Goal: Task Accomplishment & Management: Manage account settings

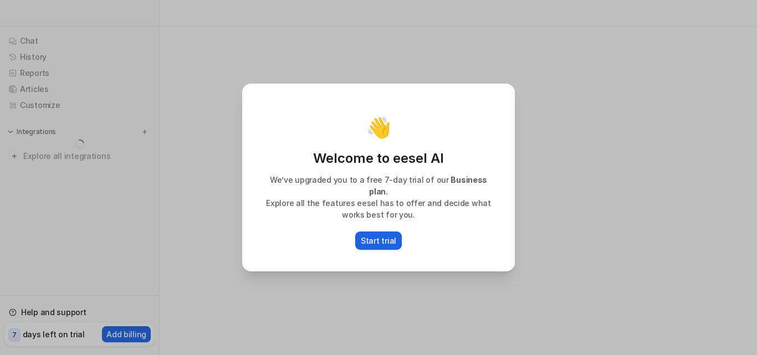
click at [369, 235] on p "Start trial" at bounding box center [378, 241] width 35 height 12
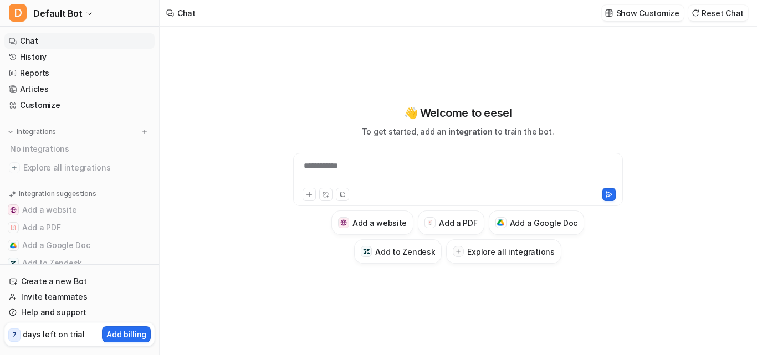
type textarea "**********"
click at [135, 336] on p "Add billing" at bounding box center [126, 335] width 40 height 12
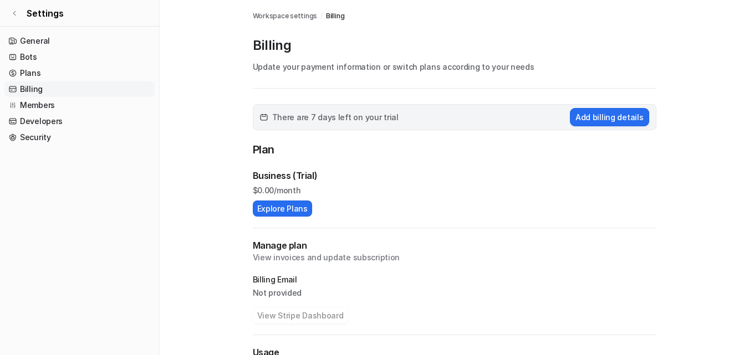
click at [484, 207] on div "Business (Trial) $ 0.00/month Explore Plans" at bounding box center [455, 193] width 404 height 48
click at [70, 70] on link "Plans" at bounding box center [79, 73] width 150 height 16
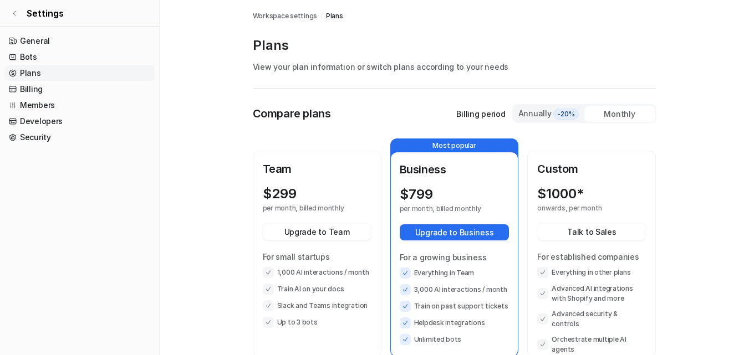
click at [596, 115] on div "Monthly" at bounding box center [619, 114] width 71 height 16
click at [594, 120] on div "Monthly" at bounding box center [619, 114] width 71 height 16
click at [537, 113] on div "Annually -20%" at bounding box center [549, 114] width 62 height 12
click at [616, 113] on div "Monthly" at bounding box center [619, 114] width 71 height 16
click at [645, 146] on div "Team $ 299 per month, billed monthly Upgrade to Team For small startups 1,000 A…" at bounding box center [455, 248] width 404 height 219
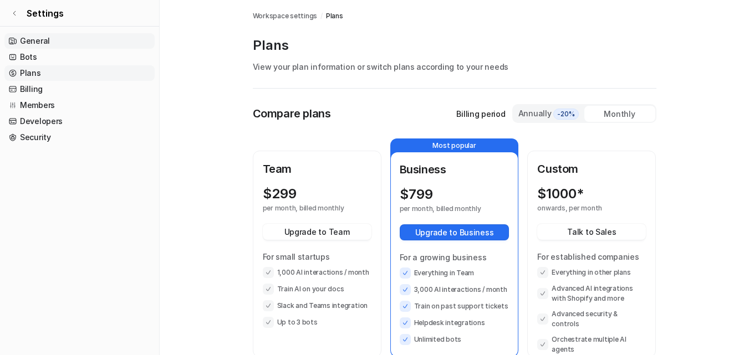
click at [47, 38] on link "General" at bounding box center [79, 41] width 150 height 16
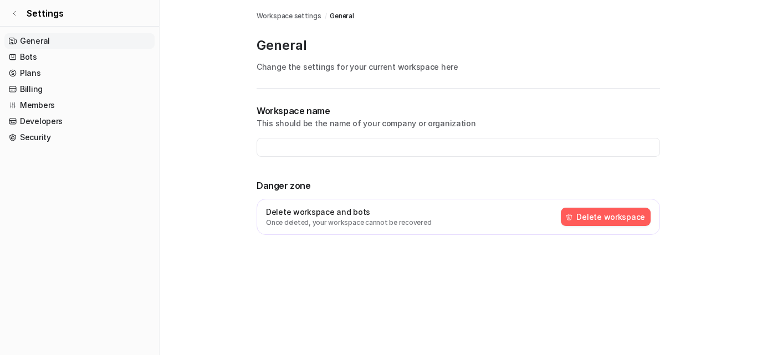
type input "**********"
click at [44, 53] on link "Bots" at bounding box center [79, 57] width 150 height 16
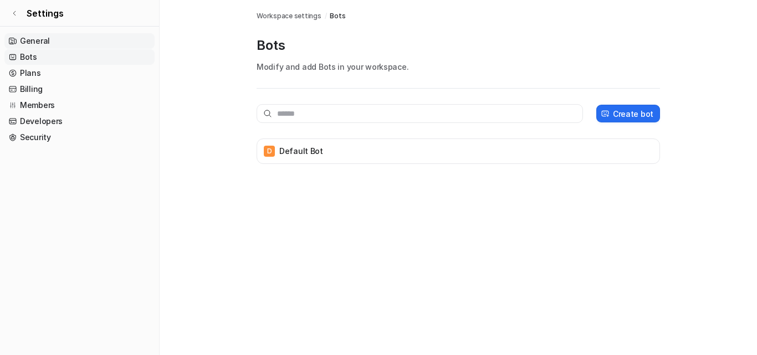
click at [44, 44] on link "General" at bounding box center [79, 41] width 150 height 16
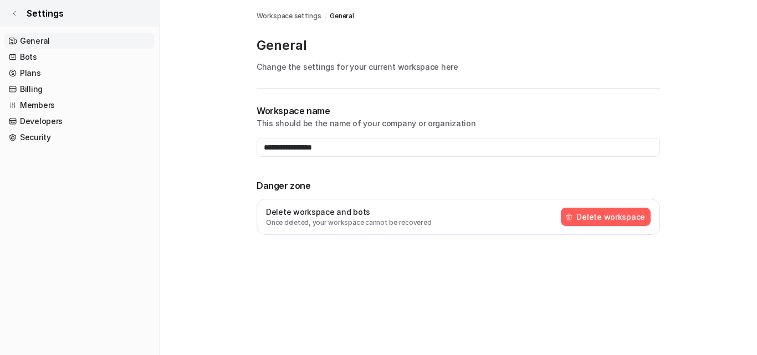
click at [12, 16] on icon at bounding box center [14, 13] width 7 height 7
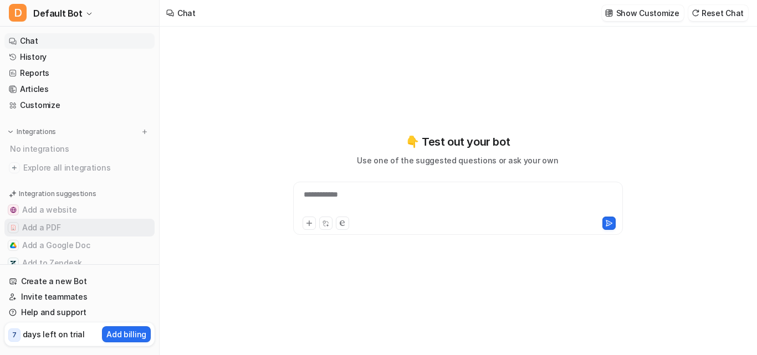
type textarea "**********"
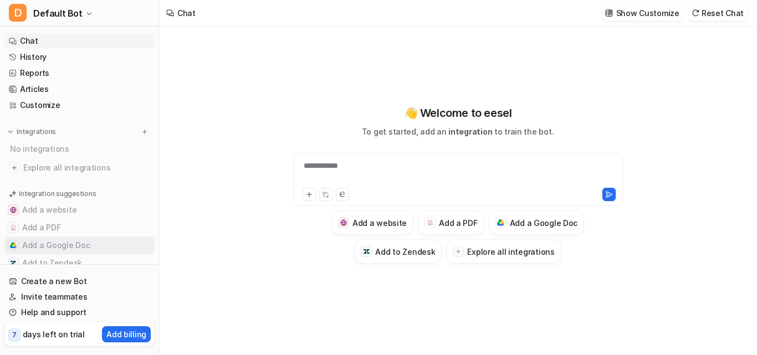
click at [48, 247] on button "Add a Google Doc" at bounding box center [79, 246] width 150 height 18
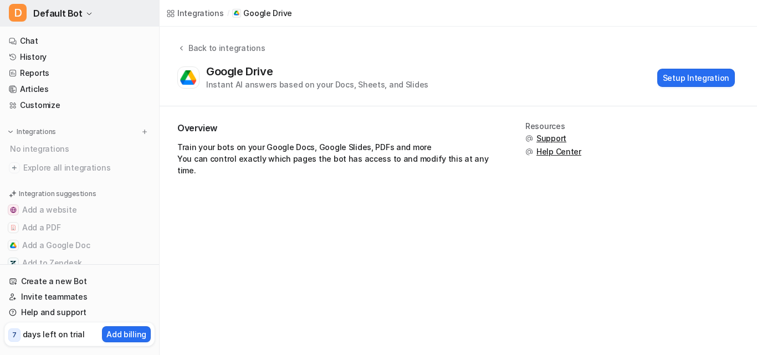
click at [88, 8] on button "D Default Bot" at bounding box center [79, 13] width 159 height 27
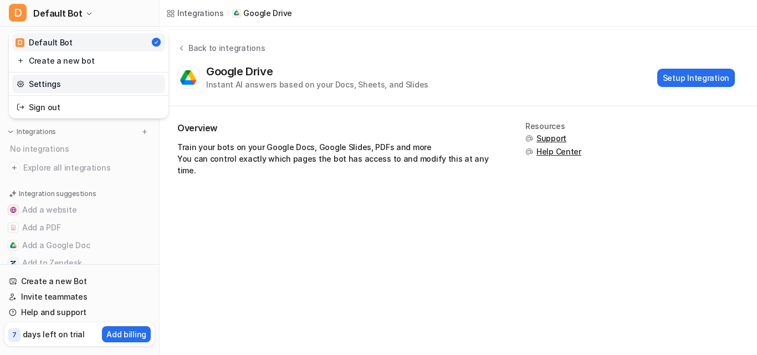
click at [55, 86] on link "Settings" at bounding box center [88, 84] width 153 height 18
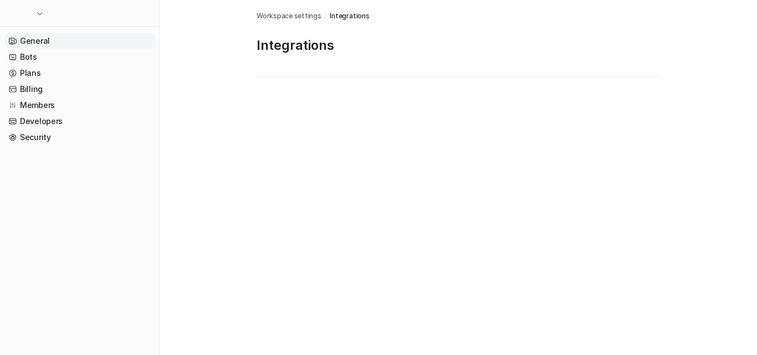
click at [81, 39] on link "General" at bounding box center [79, 41] width 150 height 16
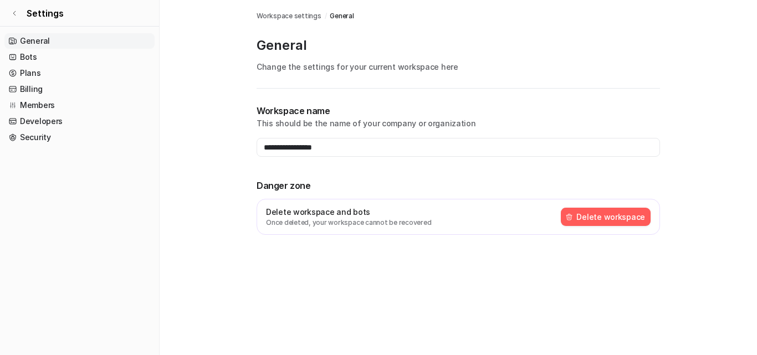
click at [617, 216] on button "Delete workspace" at bounding box center [606, 217] width 90 height 18
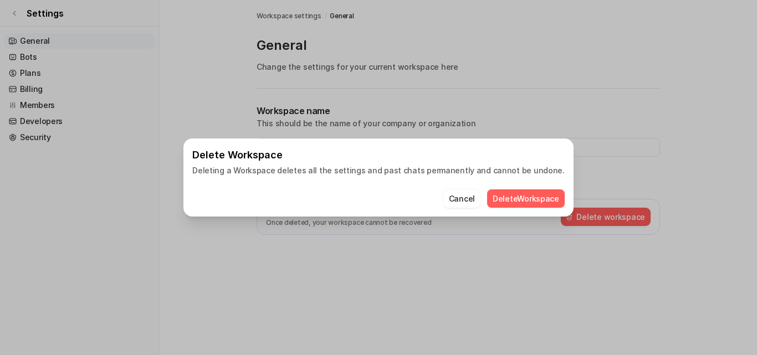
click at [533, 200] on button "Delete Workspace" at bounding box center [526, 199] width 78 height 18
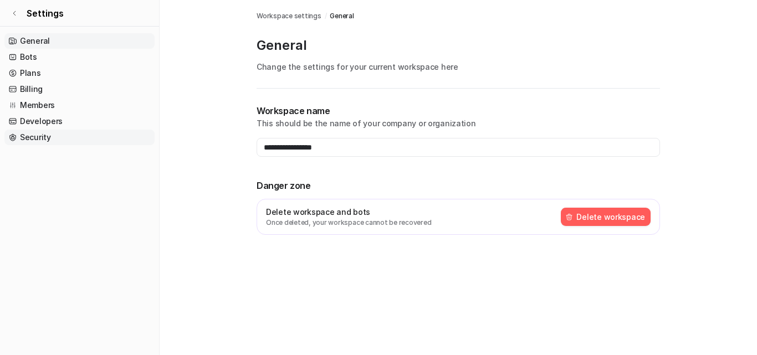
click at [44, 134] on link "Security" at bounding box center [79, 138] width 150 height 16
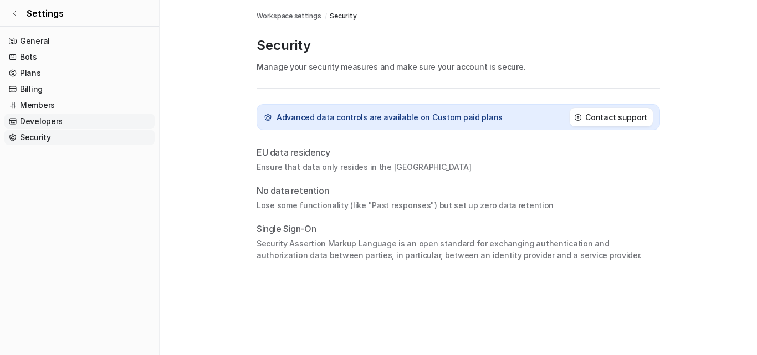
click at [56, 115] on link "Developers" at bounding box center [79, 122] width 150 height 16
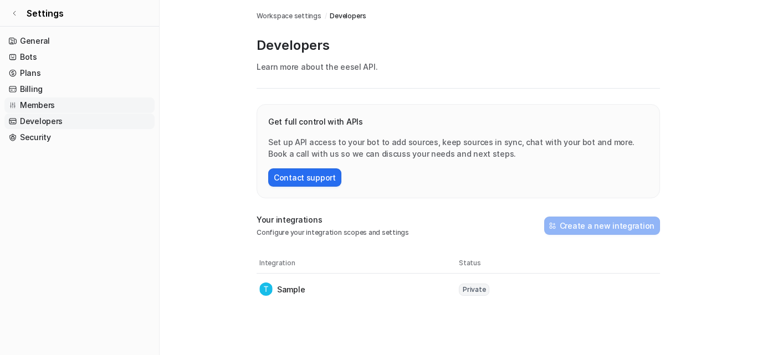
click at [51, 108] on link "Members" at bounding box center [79, 106] width 150 height 16
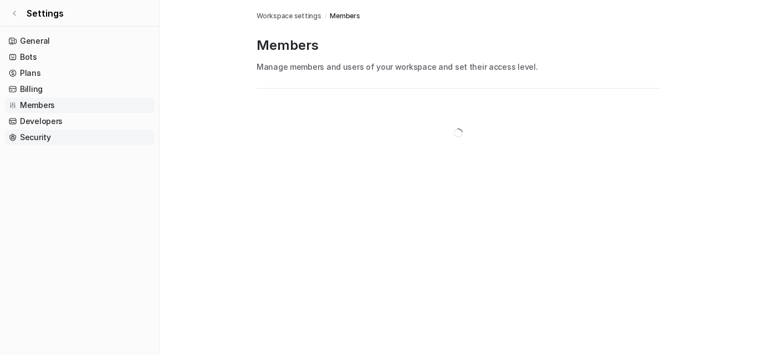
click at [59, 141] on link "Security" at bounding box center [79, 138] width 150 height 16
